Goal: Task Accomplishment & Management: Use online tool/utility

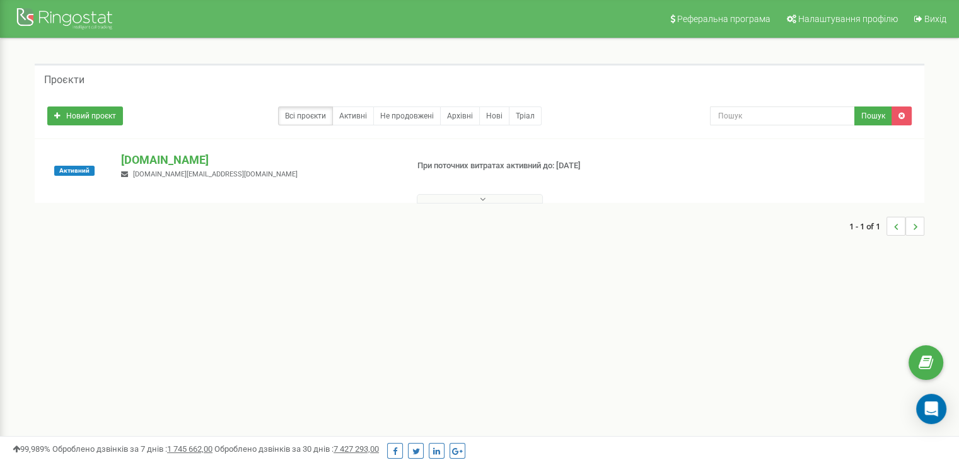
click at [486, 197] on button at bounding box center [480, 198] width 126 height 9
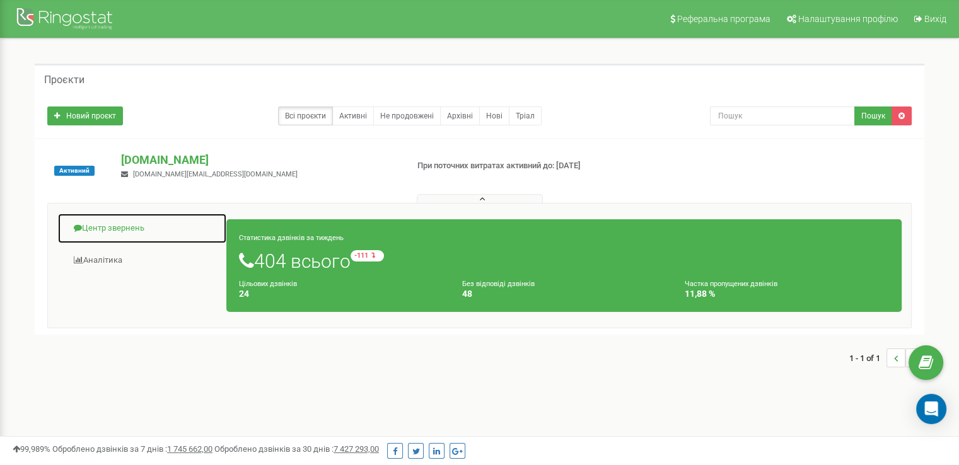
click at [130, 227] on link "Центр звернень" at bounding box center [142, 228] width 170 height 31
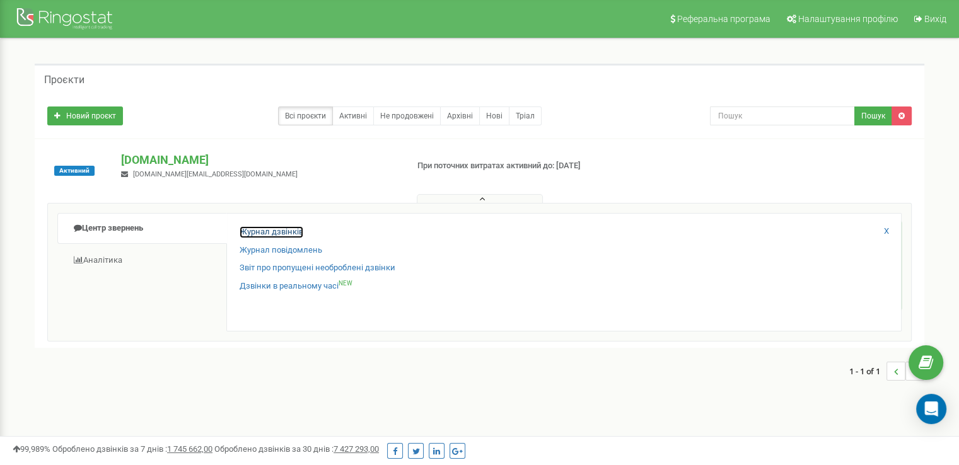
click at [256, 226] on link "Журнал дзвінків" at bounding box center [272, 232] width 64 height 12
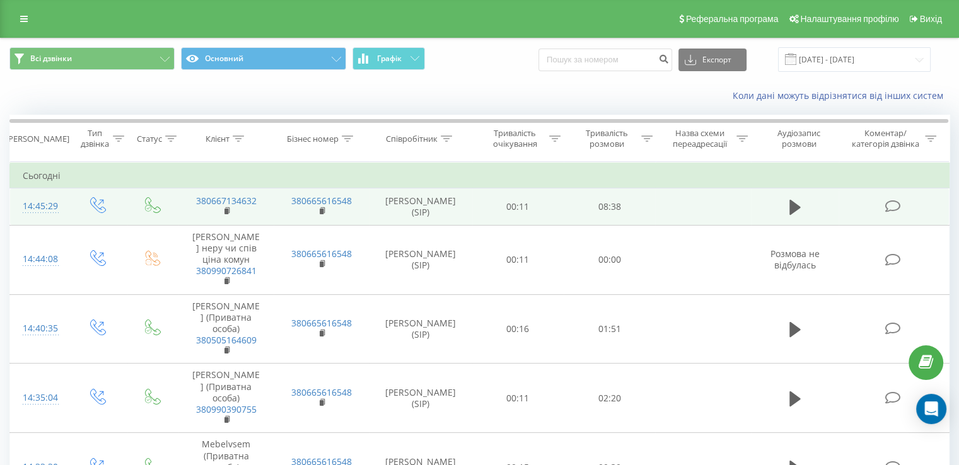
click at [400, 202] on td "[PERSON_NAME] (SIP)" at bounding box center [421, 207] width 103 height 37
click at [787, 210] on button at bounding box center [795, 207] width 19 height 19
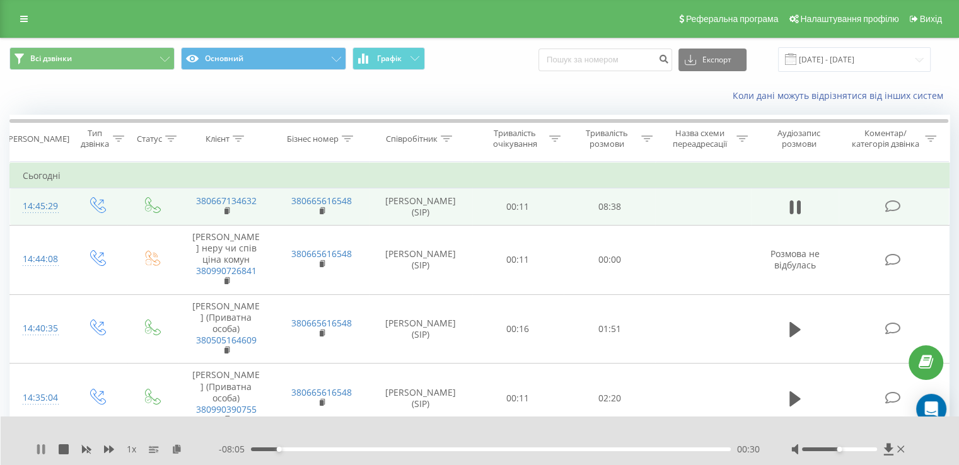
click at [44, 452] on icon at bounding box center [43, 450] width 3 height 10
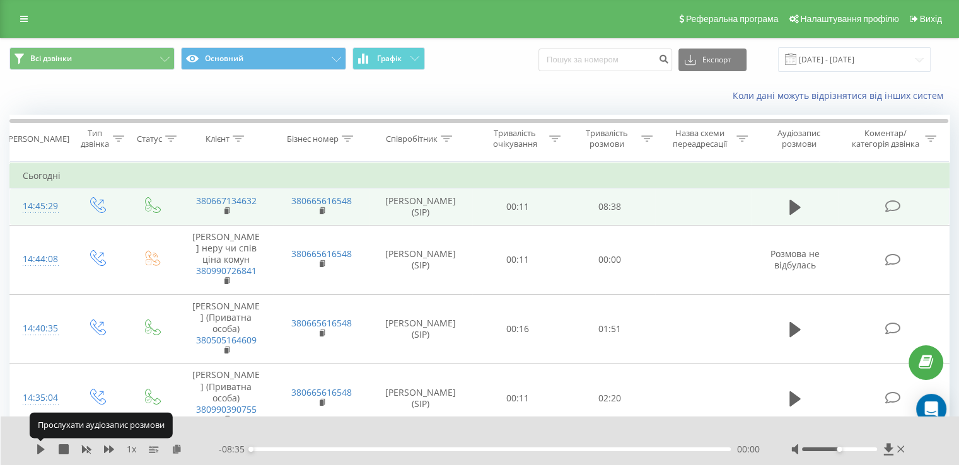
click at [44, 452] on icon at bounding box center [41, 450] width 10 height 10
click at [40, 447] on icon at bounding box center [41, 450] width 10 height 10
click at [40, 447] on icon at bounding box center [41, 450] width 8 height 10
click at [40, 447] on icon at bounding box center [41, 450] width 10 height 10
click at [40, 447] on icon at bounding box center [41, 450] width 8 height 10
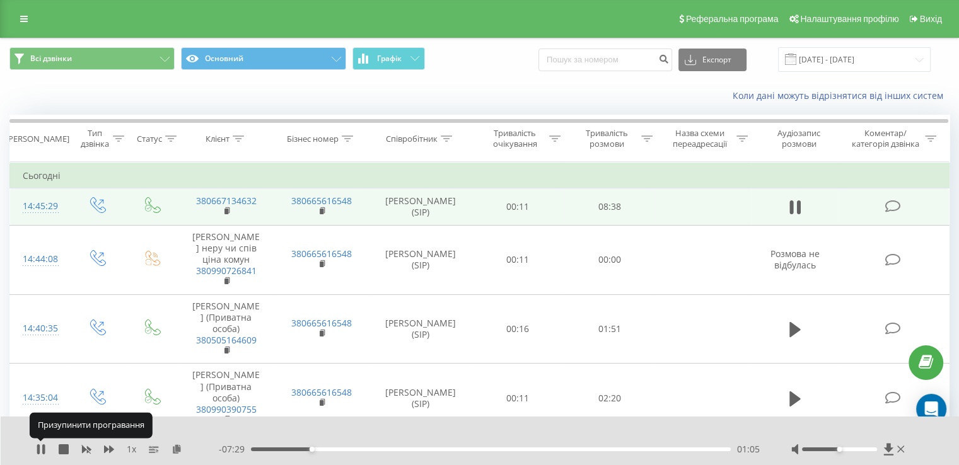
click at [40, 447] on icon at bounding box center [41, 450] width 10 height 10
click at [40, 447] on icon at bounding box center [41, 450] width 8 height 10
click at [40, 447] on icon at bounding box center [41, 450] width 10 height 10
click at [40, 447] on icon at bounding box center [41, 450] width 8 height 10
click at [105, 450] on icon at bounding box center [109, 450] width 10 height 8
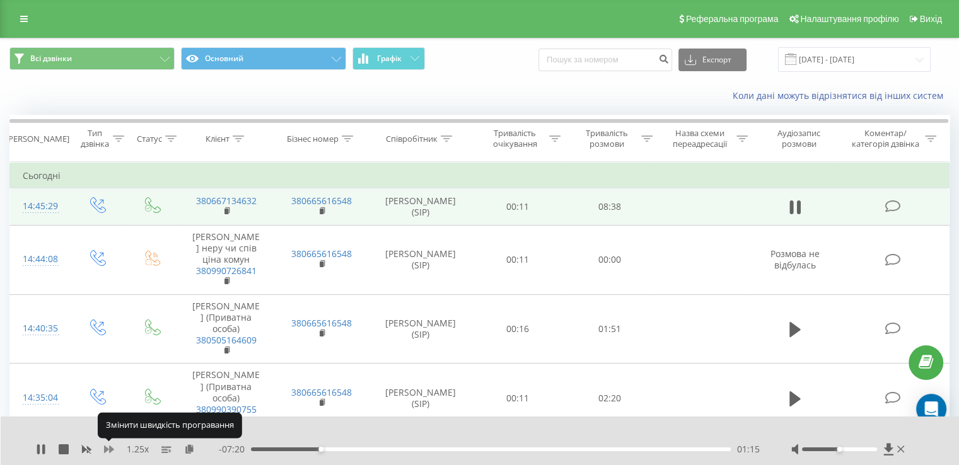
click at [105, 450] on icon at bounding box center [109, 450] width 10 height 8
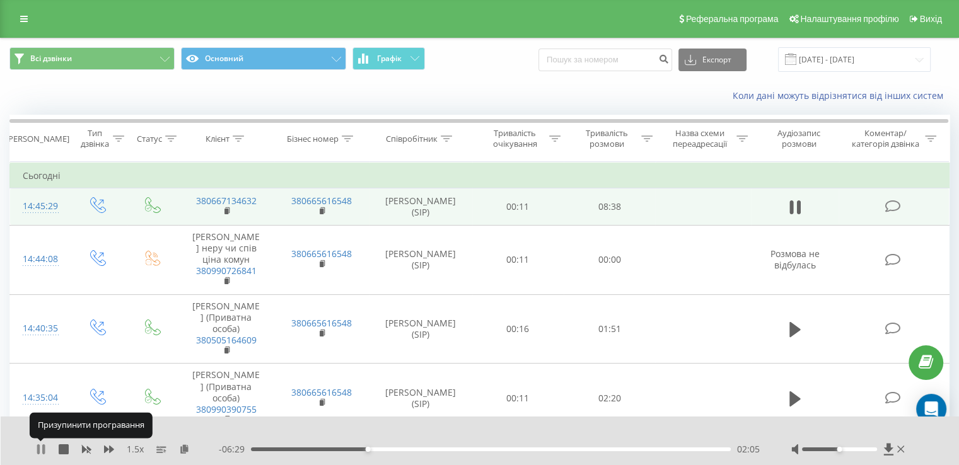
click at [45, 452] on icon at bounding box center [43, 450] width 3 height 10
click at [45, 452] on icon at bounding box center [41, 450] width 10 height 10
click at [45, 452] on icon at bounding box center [43, 450] width 3 height 10
click at [45, 452] on icon at bounding box center [41, 450] width 10 height 10
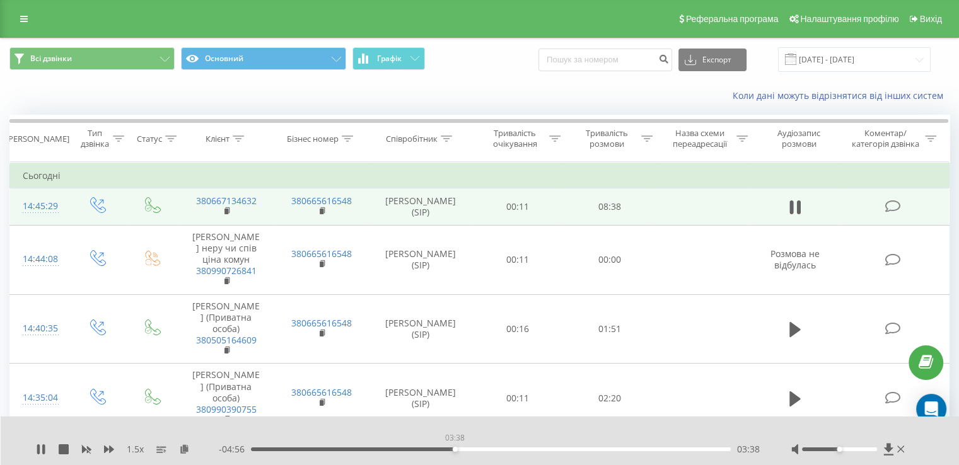
click at [455, 450] on div "03:38" at bounding box center [491, 450] width 480 height 4
click at [88, 450] on rect at bounding box center [88, 449] width 6 height 5
click at [40, 447] on icon at bounding box center [41, 450] width 10 height 10
click at [449, 448] on div "03:32" at bounding box center [491, 450] width 480 height 4
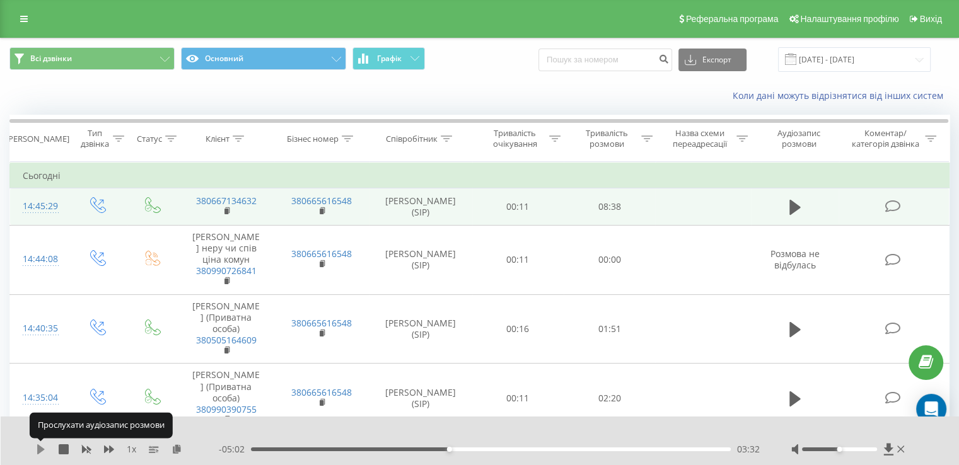
click at [40, 450] on icon at bounding box center [41, 450] width 8 height 10
click at [40, 450] on icon at bounding box center [41, 450] width 10 height 10
click at [37, 448] on icon at bounding box center [41, 450] width 10 height 10
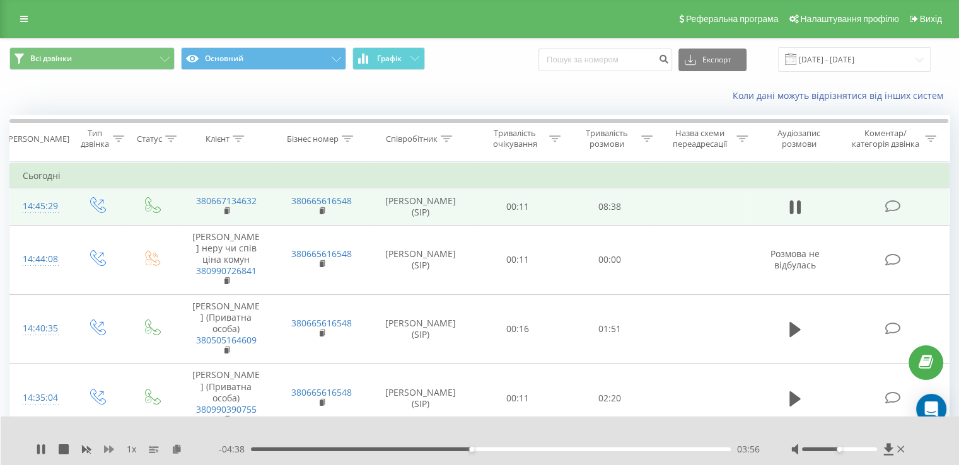
click at [108, 449] on icon at bounding box center [109, 450] width 10 height 8
click at [42, 452] on icon at bounding box center [43, 450] width 3 height 10
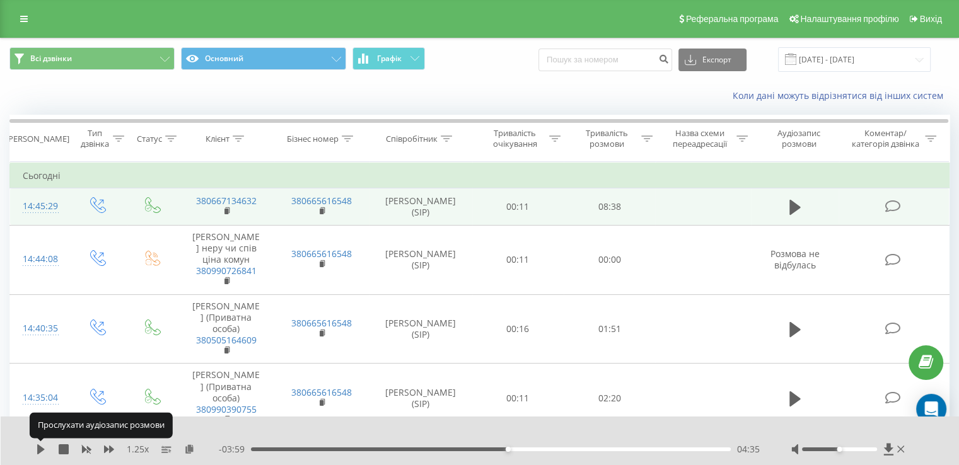
click at [42, 452] on icon at bounding box center [41, 450] width 10 height 10
click at [42, 452] on icon at bounding box center [43, 450] width 3 height 10
click at [42, 452] on icon at bounding box center [41, 450] width 10 height 10
click at [42, 452] on icon at bounding box center [43, 450] width 3 height 10
click at [42, 452] on icon at bounding box center [41, 450] width 10 height 10
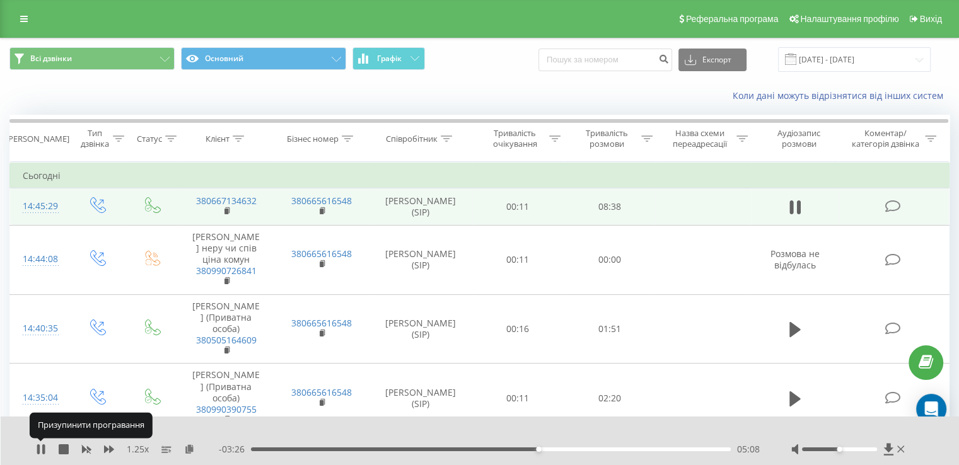
click at [42, 452] on icon at bounding box center [43, 450] width 3 height 10
click at [42, 452] on icon at bounding box center [41, 450] width 10 height 10
click at [38, 447] on icon at bounding box center [38, 450] width 3 height 10
click at [38, 447] on icon at bounding box center [41, 450] width 8 height 10
click at [38, 447] on icon at bounding box center [38, 450] width 3 height 10
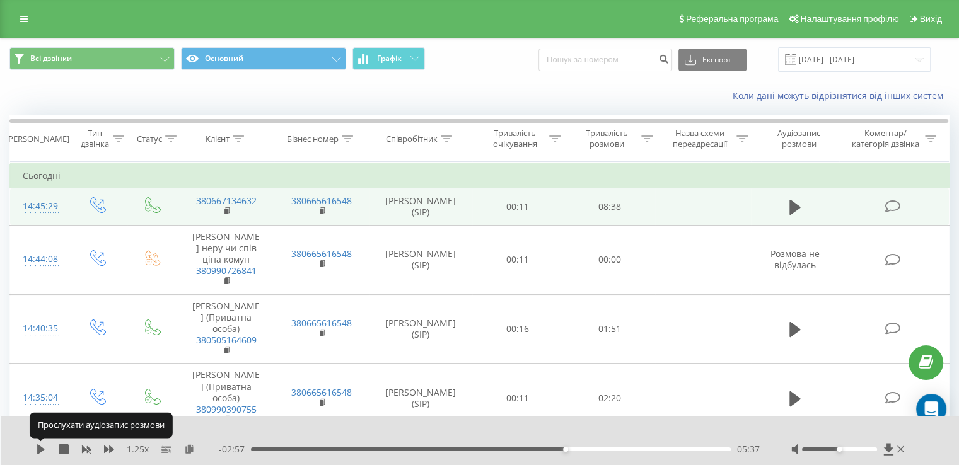
click at [38, 447] on icon at bounding box center [41, 450] width 8 height 10
click at [38, 447] on icon at bounding box center [38, 450] width 3 height 10
click at [38, 447] on icon at bounding box center [41, 450] width 8 height 10
click at [38, 447] on icon at bounding box center [38, 450] width 3 height 10
click at [38, 447] on icon at bounding box center [41, 450] width 8 height 10
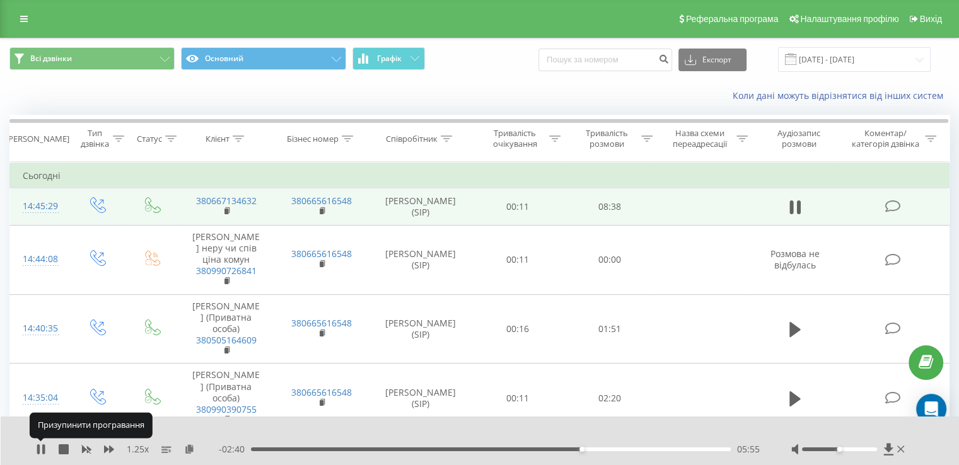
click at [38, 447] on icon at bounding box center [38, 450] width 3 height 10
click at [38, 447] on icon at bounding box center [41, 450] width 8 height 10
click at [41, 452] on icon at bounding box center [41, 450] width 10 height 10
click at [41, 452] on icon at bounding box center [41, 450] width 8 height 10
click at [41, 452] on icon at bounding box center [41, 450] width 10 height 10
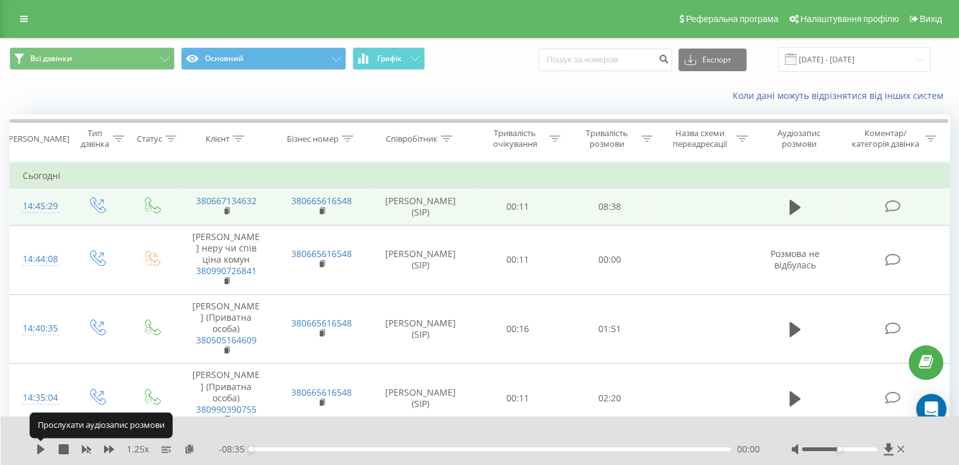
click at [41, 452] on icon at bounding box center [41, 450] width 8 height 10
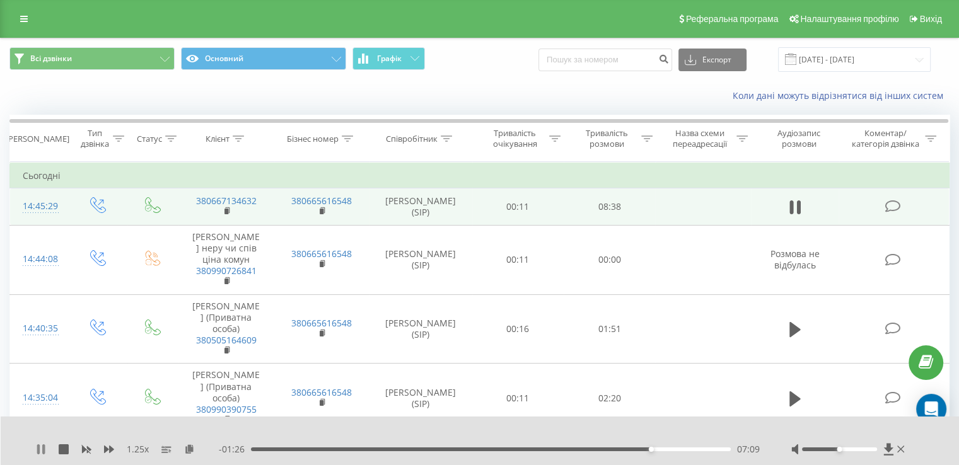
click at [38, 452] on icon at bounding box center [38, 450] width 3 height 10
click at [38, 452] on icon at bounding box center [41, 450] width 8 height 10
click at [110, 450] on icon at bounding box center [109, 450] width 10 height 8
click at [42, 449] on icon at bounding box center [41, 450] width 10 height 10
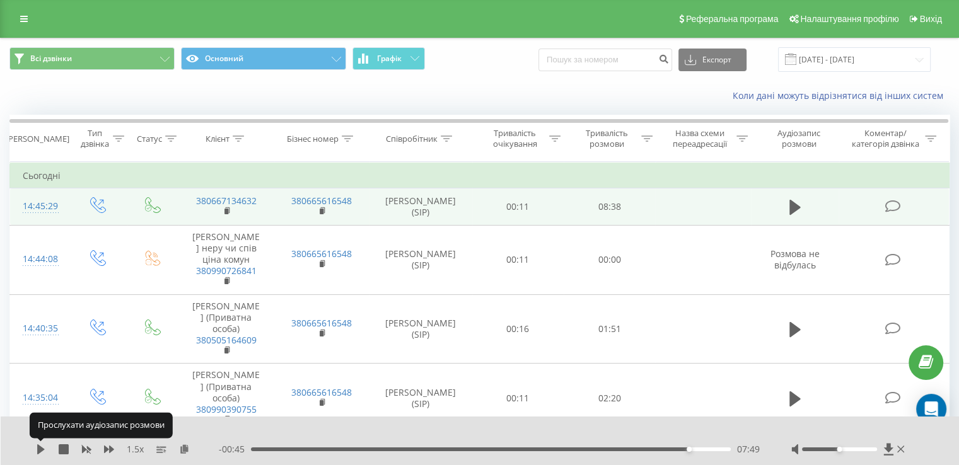
click at [42, 449] on icon at bounding box center [41, 450] width 8 height 10
click at [42, 449] on icon at bounding box center [41, 450] width 10 height 10
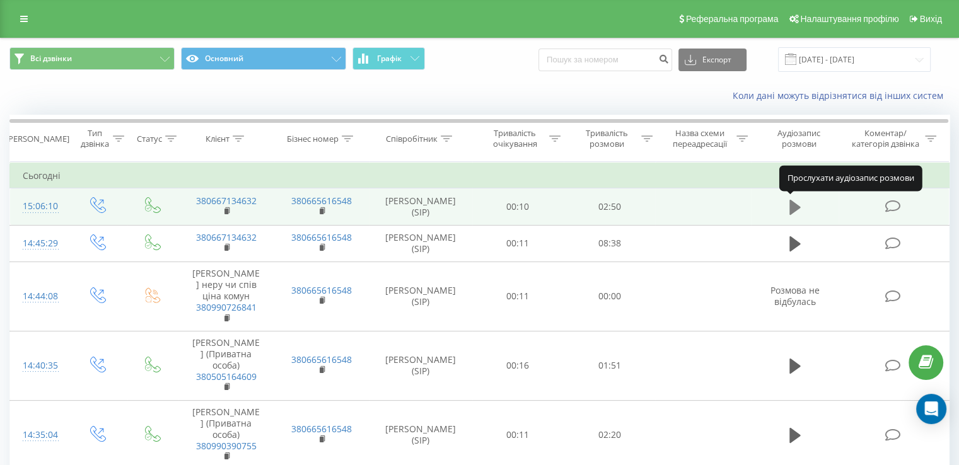
click at [791, 210] on icon at bounding box center [795, 207] width 11 height 15
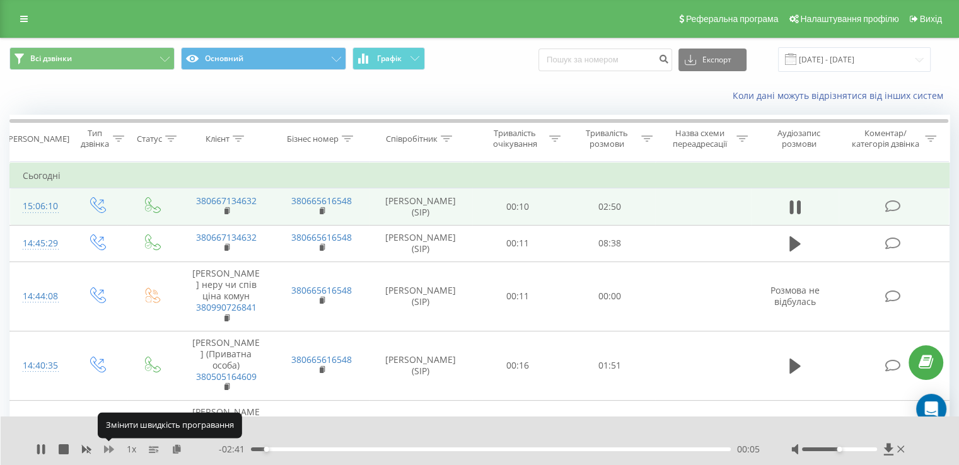
click at [108, 447] on icon at bounding box center [109, 450] width 10 height 10
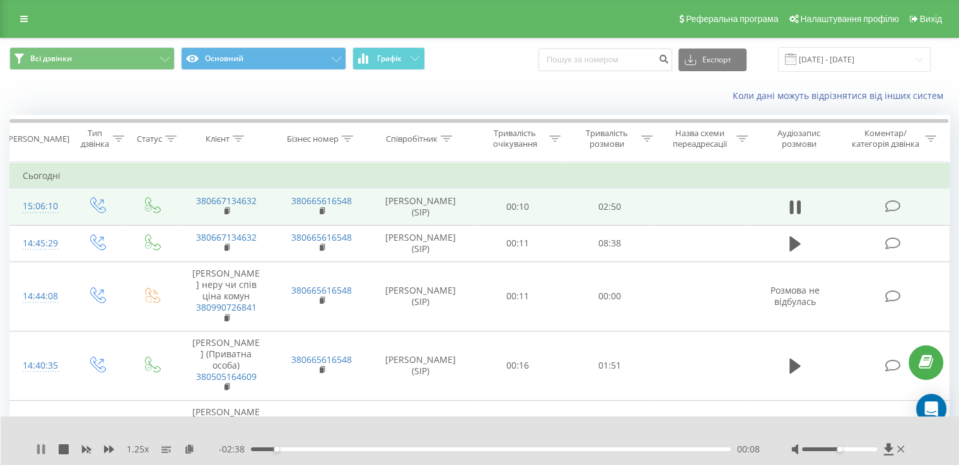
click at [43, 452] on icon at bounding box center [43, 450] width 3 height 10
click at [794, 213] on icon at bounding box center [795, 208] width 11 height 18
click at [255, 448] on div "00:01" at bounding box center [491, 450] width 480 height 4
click at [40, 447] on icon at bounding box center [41, 450] width 10 height 10
click at [40, 447] on icon at bounding box center [41, 450] width 8 height 10
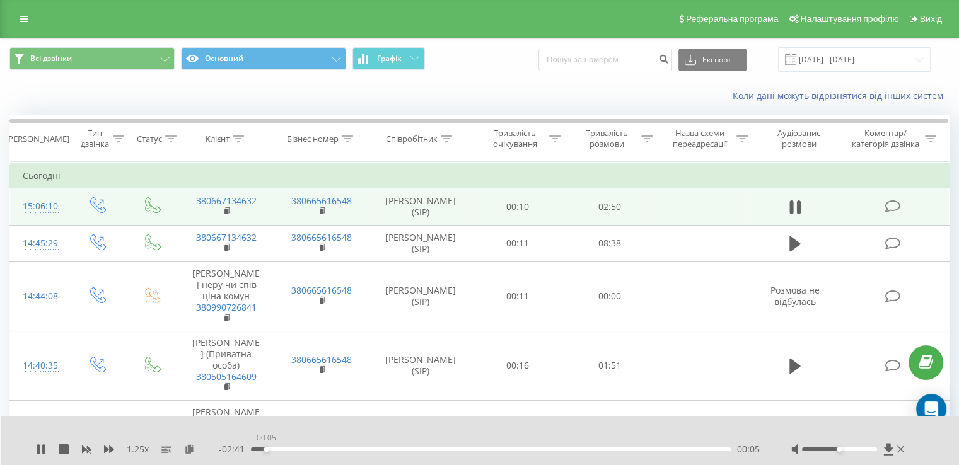
click at [266, 450] on div "00:05" at bounding box center [491, 450] width 480 height 4
click at [42, 448] on icon at bounding box center [43, 450] width 3 height 10
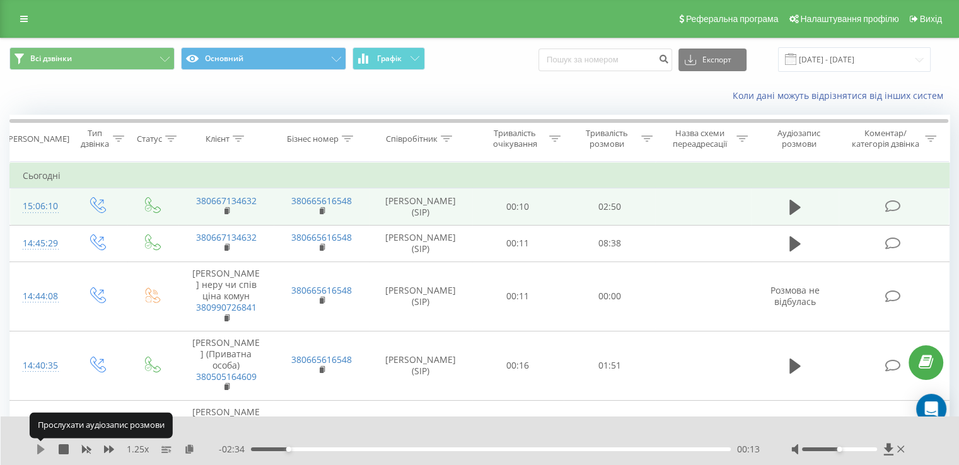
click at [38, 448] on icon at bounding box center [41, 450] width 8 height 10
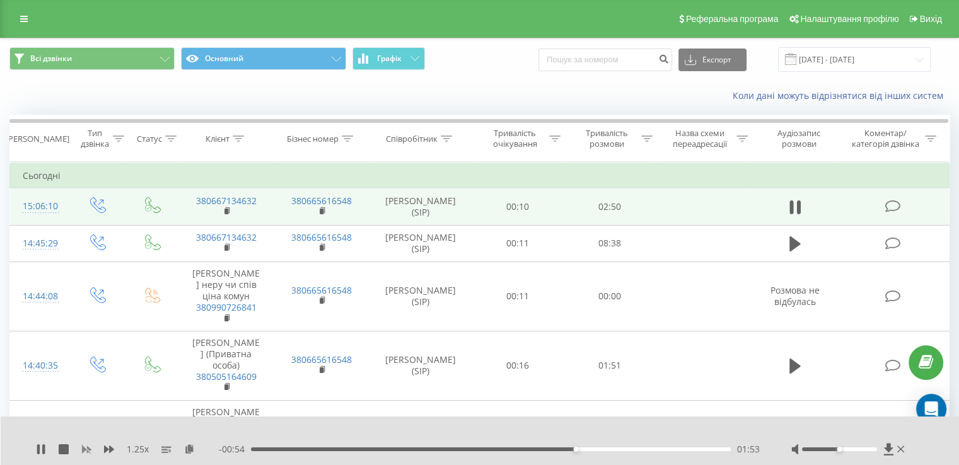
click at [86, 447] on icon at bounding box center [86, 450] width 10 height 10
click at [43, 445] on icon at bounding box center [43, 450] width 3 height 10
click at [38, 450] on icon at bounding box center [41, 450] width 8 height 10
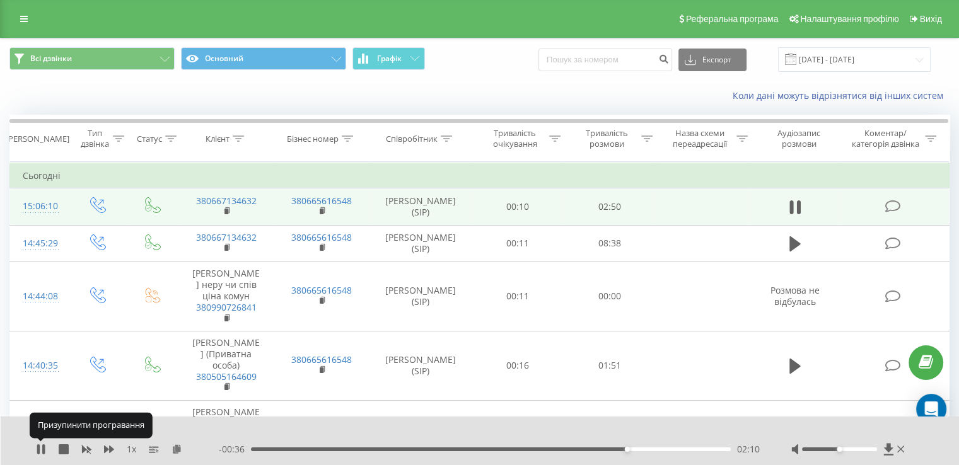
click at [38, 450] on icon at bounding box center [38, 450] width 3 height 10
click at [38, 450] on icon at bounding box center [41, 450] width 8 height 10
click at [43, 447] on icon at bounding box center [43, 450] width 3 height 10
click at [43, 447] on icon at bounding box center [41, 450] width 10 height 10
click at [43, 447] on icon at bounding box center [43, 450] width 3 height 10
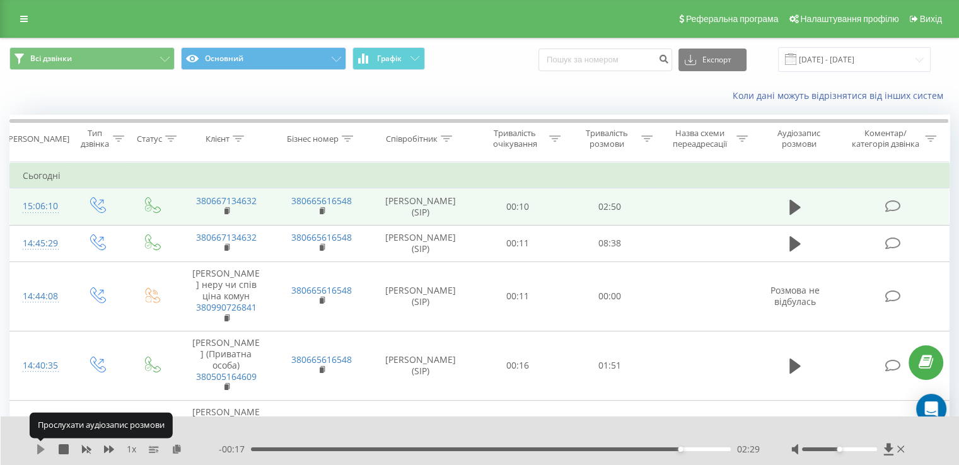
click at [38, 449] on icon at bounding box center [41, 450] width 8 height 10
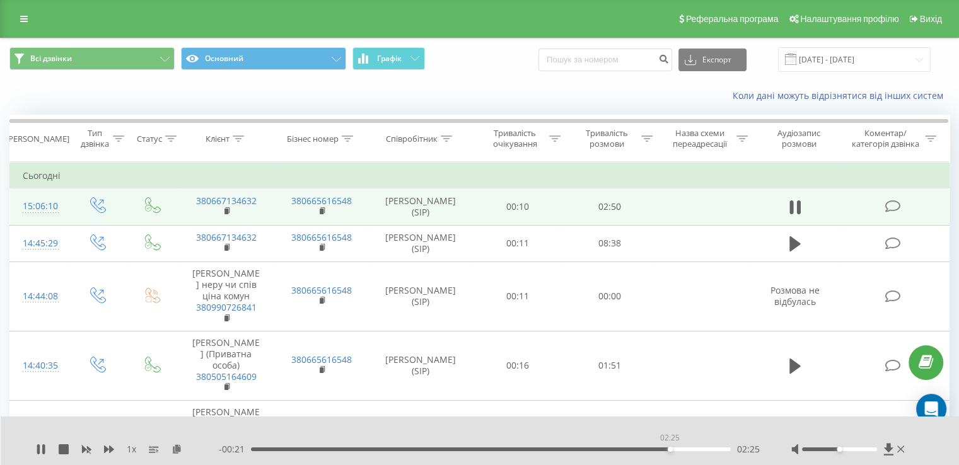
click at [670, 448] on div "02:25" at bounding box center [491, 450] width 480 height 4
click at [638, 448] on div "02:27" at bounding box center [491, 450] width 480 height 4
click at [38, 450] on icon at bounding box center [38, 450] width 3 height 10
click at [38, 450] on icon at bounding box center [41, 450] width 8 height 10
click at [38, 450] on icon at bounding box center [38, 450] width 3 height 10
